Goal: Task Accomplishment & Management: Use online tool/utility

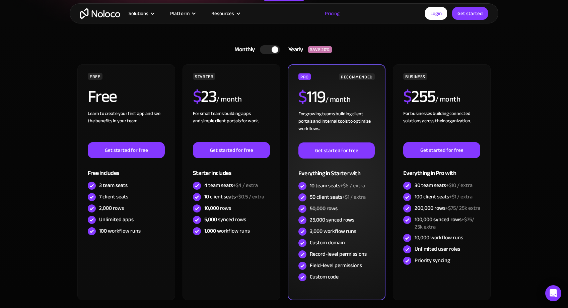
scroll to position [142, 0]
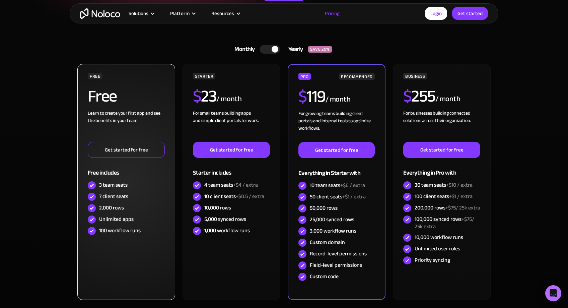
click at [151, 152] on link "Get started for free" at bounding box center [126, 150] width 77 height 16
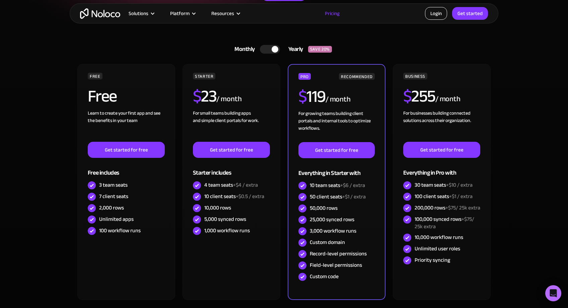
click at [431, 17] on link "Login" at bounding box center [436, 13] width 22 height 13
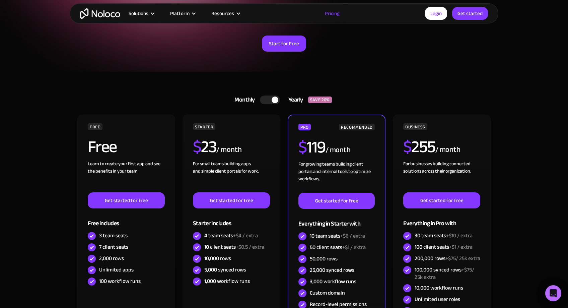
scroll to position [89, 0]
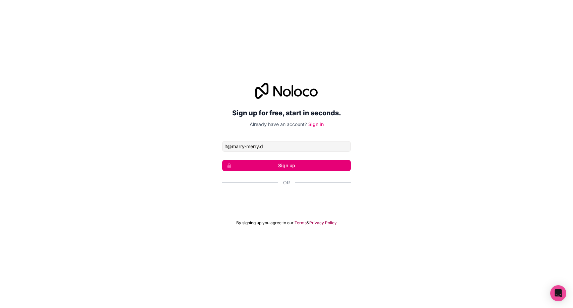
type input "[EMAIL_ADDRESS][DOMAIN_NAME]"
click at [298, 165] on button "Sign up" at bounding box center [286, 165] width 129 height 11
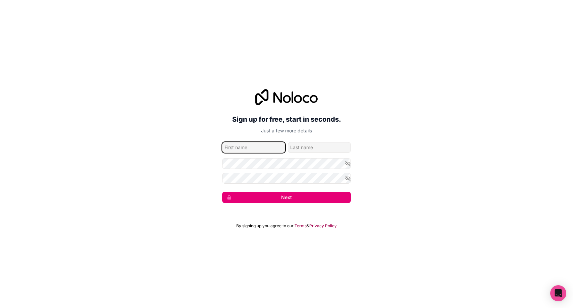
click at [243, 148] on input "given-name" at bounding box center [253, 147] width 63 height 11
type input "Nam"
type input "Vo"
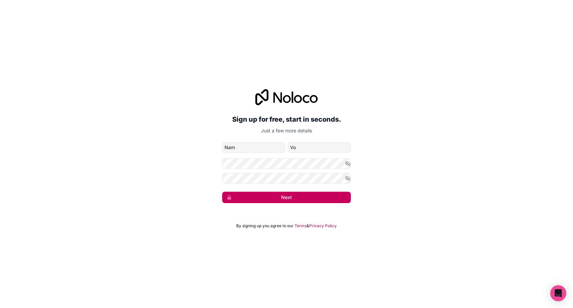
click at [256, 197] on button "Next" at bounding box center [286, 197] width 129 height 11
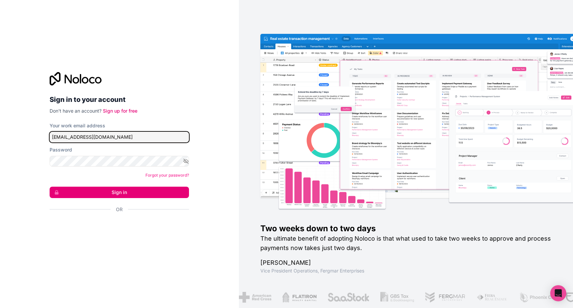
type input "it@marry-merry.de"
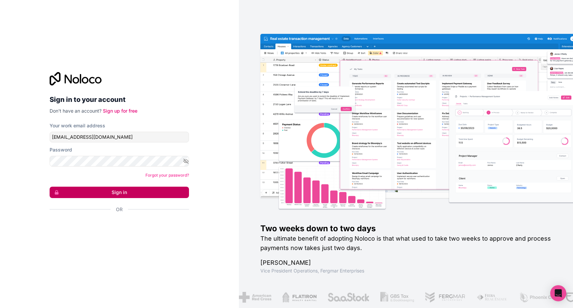
click at [167, 192] on button "Sign in" at bounding box center [119, 192] width 139 height 11
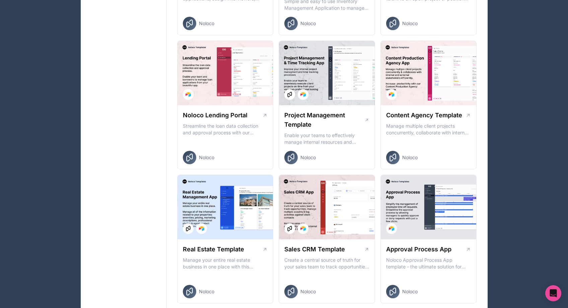
scroll to position [228, 0]
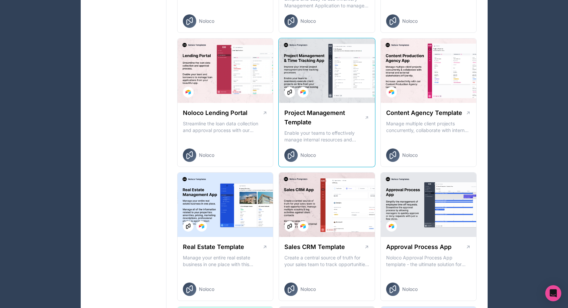
click at [330, 93] on div at bounding box center [327, 71] width 96 height 64
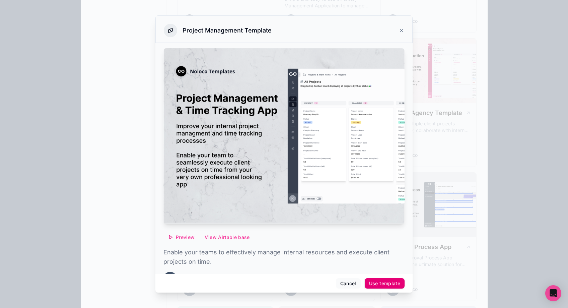
click at [386, 287] on button "Use template" at bounding box center [385, 283] width 40 height 11
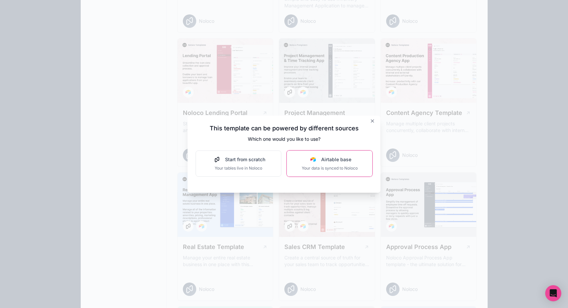
click at [346, 174] on button "Airtable base Your data is synced to Noloco" at bounding box center [330, 163] width 86 height 26
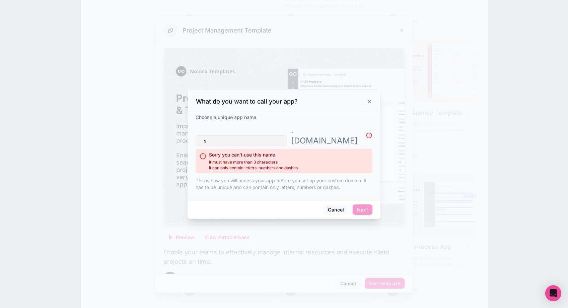
click at [287, 139] on input "s" at bounding box center [241, 140] width 91 height 11
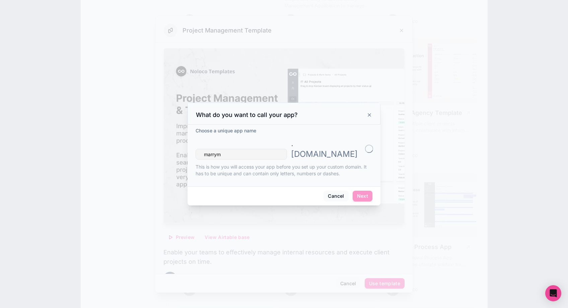
type input "marry"
click at [366, 191] on button "Next" at bounding box center [363, 196] width 20 height 11
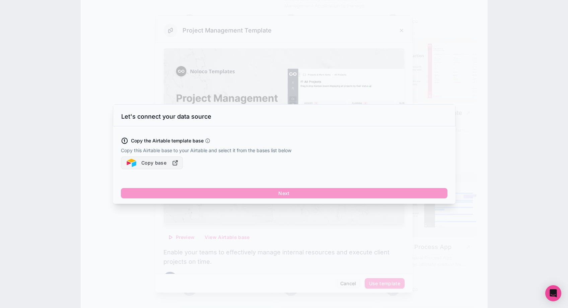
click at [173, 165] on icon "button" at bounding box center [175, 163] width 4 height 4
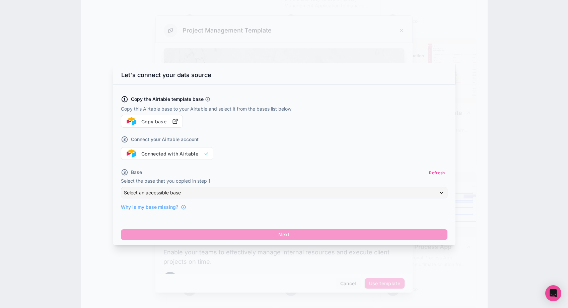
click at [209, 195] on div "Select an accessible base" at bounding box center [284, 192] width 326 height 11
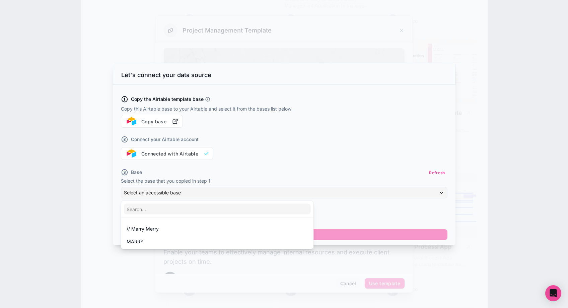
click at [209, 195] on div at bounding box center [284, 154] width 568 height 308
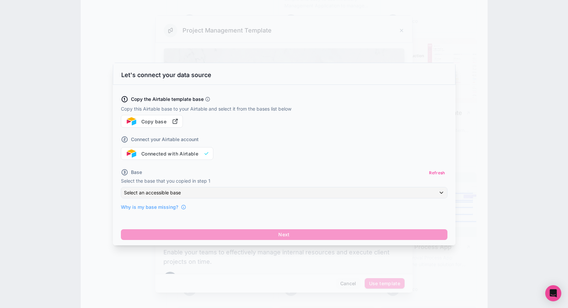
click at [209, 195] on div "Select an accessible base" at bounding box center [284, 192] width 326 height 11
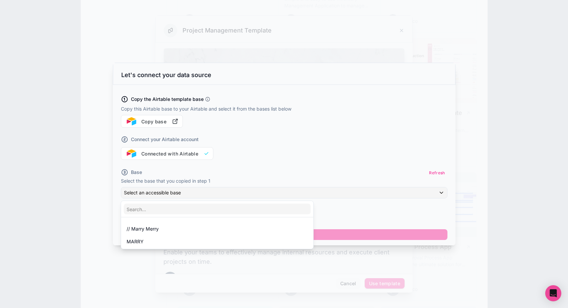
click at [317, 153] on div at bounding box center [284, 154] width 568 height 308
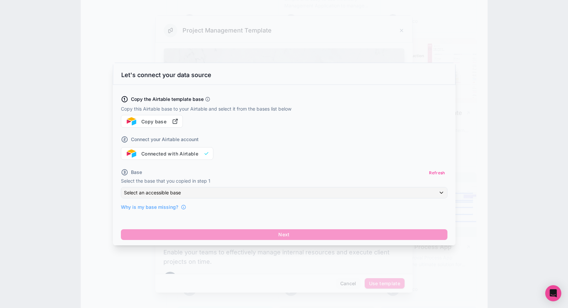
click at [352, 196] on div "Select an accessible base" at bounding box center [284, 192] width 326 height 11
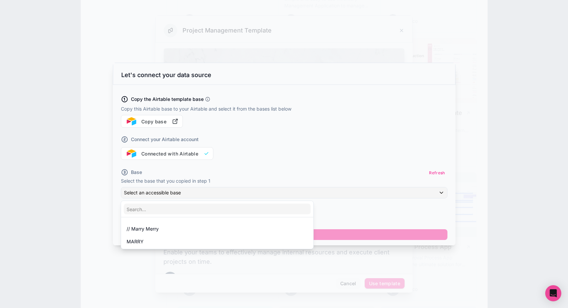
click at [442, 173] on div at bounding box center [284, 154] width 568 height 308
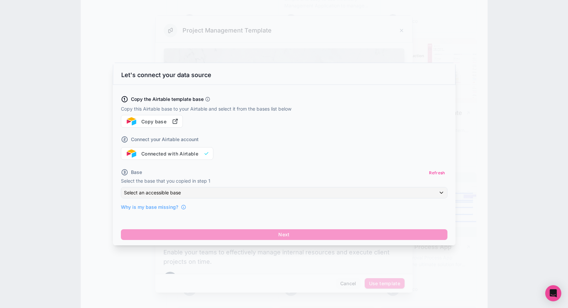
click at [434, 173] on button "Refresh" at bounding box center [437, 173] width 20 height 10
click at [395, 194] on div "Select an accessible base" at bounding box center [284, 192] width 326 height 11
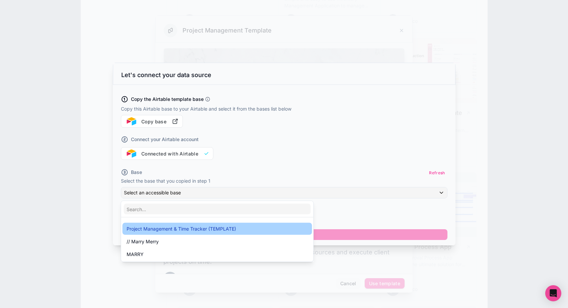
click at [295, 227] on div "Project Management & Time Tracker (TEMPLATE)" at bounding box center [218, 229] width 182 height 8
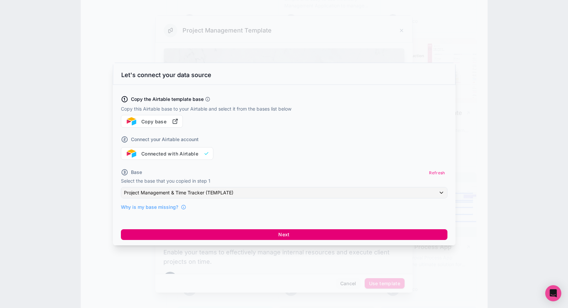
click at [317, 233] on button "Next" at bounding box center [284, 234] width 327 height 11
